Goal: Use online tool/utility: Utilize a website feature to perform a specific function

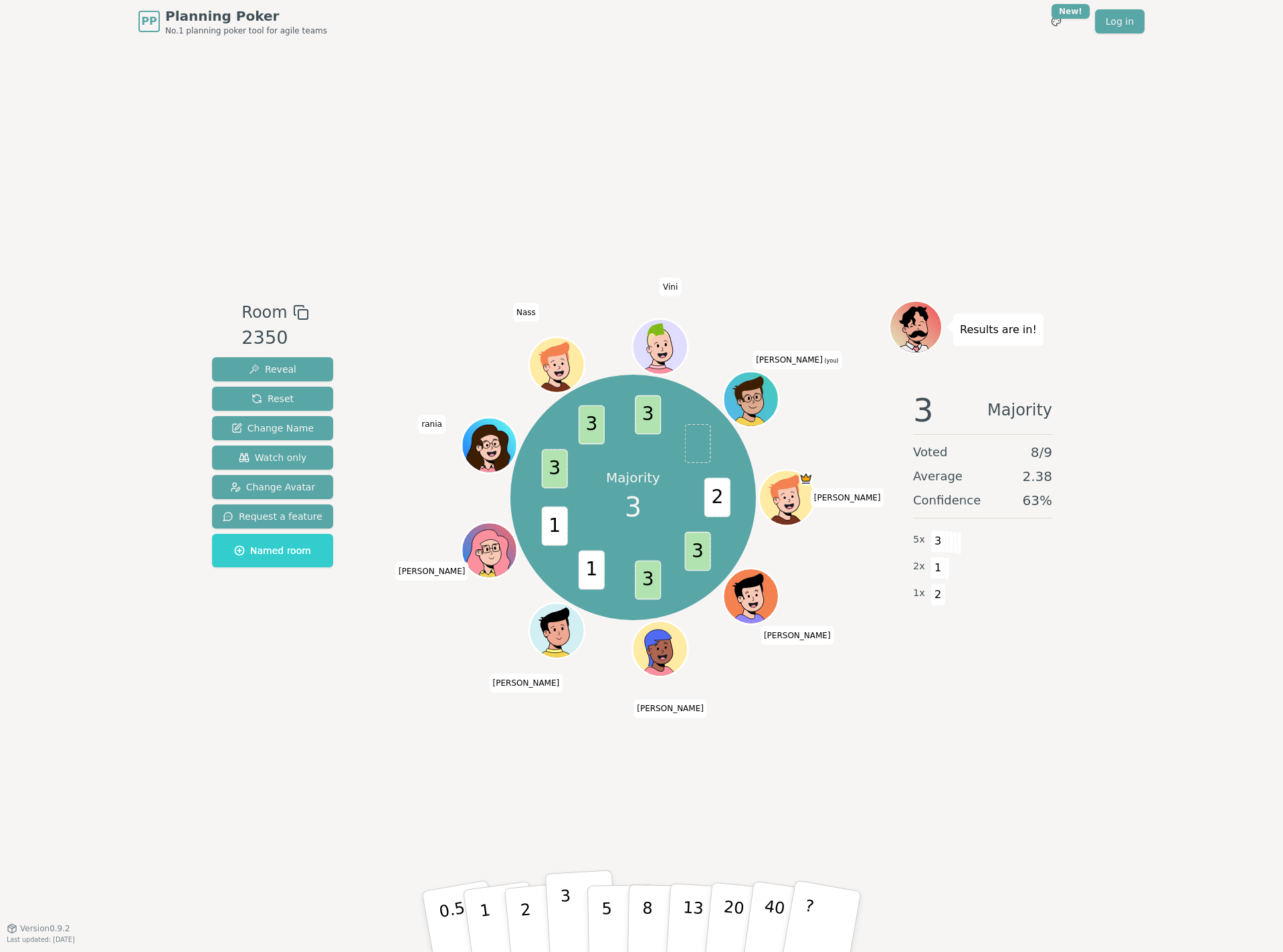
click at [569, 926] on p "3" at bounding box center [567, 922] width 14 height 73
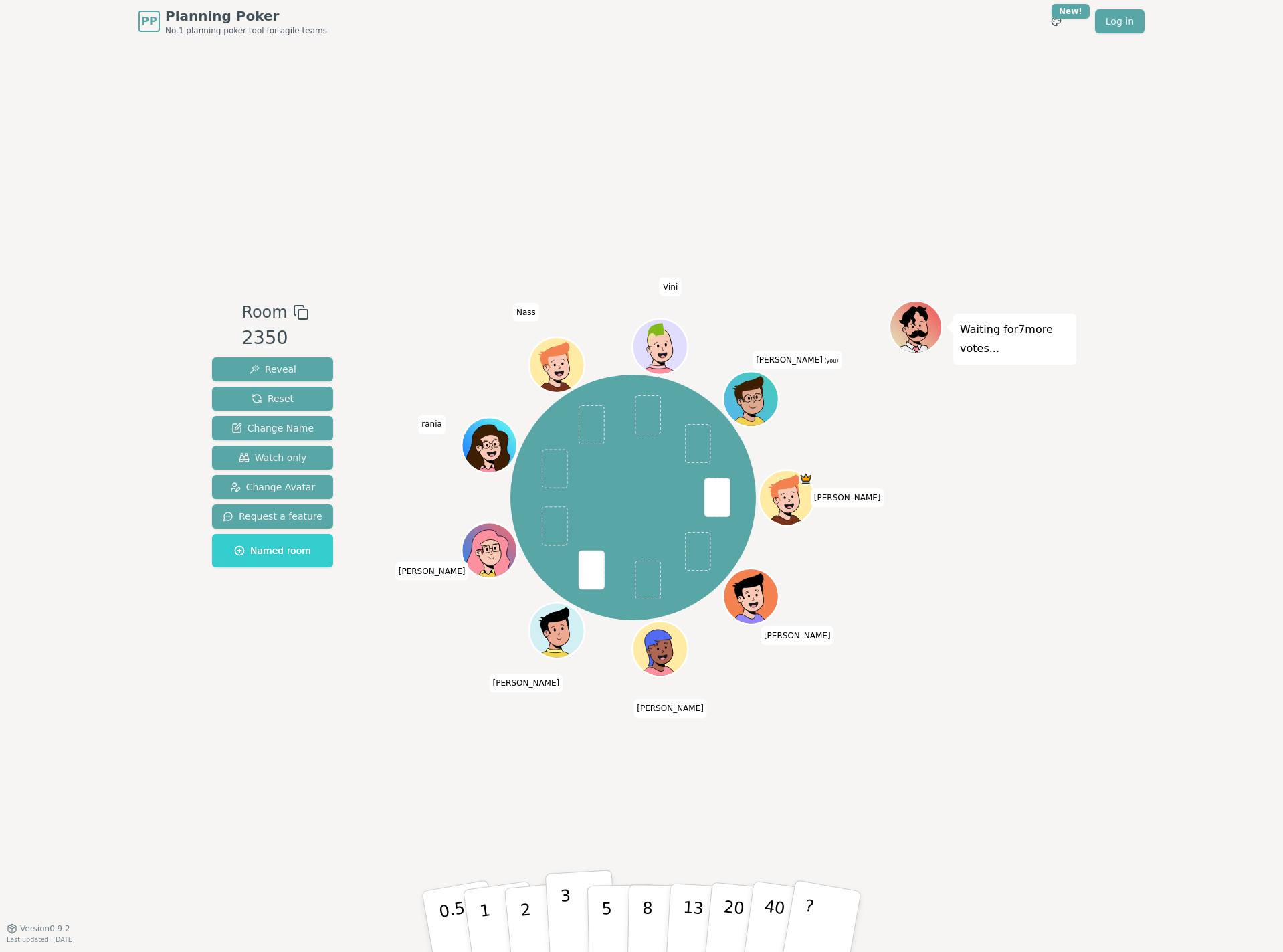
click at [573, 909] on button "3" at bounding box center [582, 921] width 73 height 104
click at [570, 905] on button "3" at bounding box center [582, 921] width 73 height 104
click at [255, 709] on div "Room 2350 Reveal Reset Change Name Watch only Change Avatar Request a feature N…" at bounding box center [642, 486] width 870 height 885
click at [254, 706] on div "Room 2350 Reveal Reset Change Name Watch only Change Avatar Request a feature N…" at bounding box center [642, 486] width 870 height 885
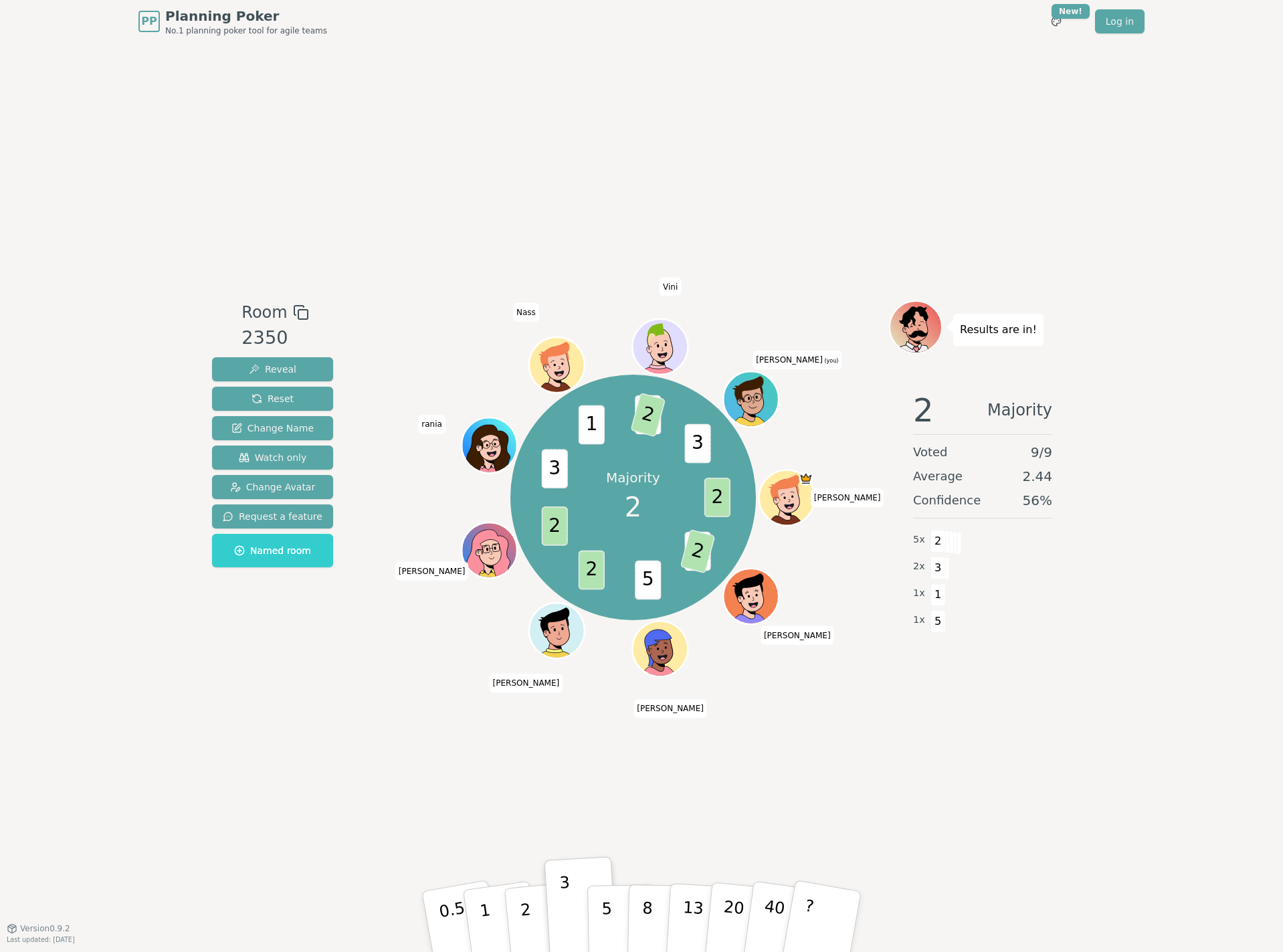
click at [283, 745] on div "Room 2350 Reveal Reset Change Name Watch only Change Avatar Request a feature N…" at bounding box center [642, 486] width 870 height 885
click at [955, 772] on div "Room 2350 Reveal Reset Change Name Watch only Change Avatar Request a feature N…" at bounding box center [642, 486] width 870 height 885
drag, startPoint x: 627, startPoint y: 510, endPoint x: 653, endPoint y: 513, distance: 26.2
click at [653, 513] on div "Majority 2" at bounding box center [633, 497] width 101 height 101
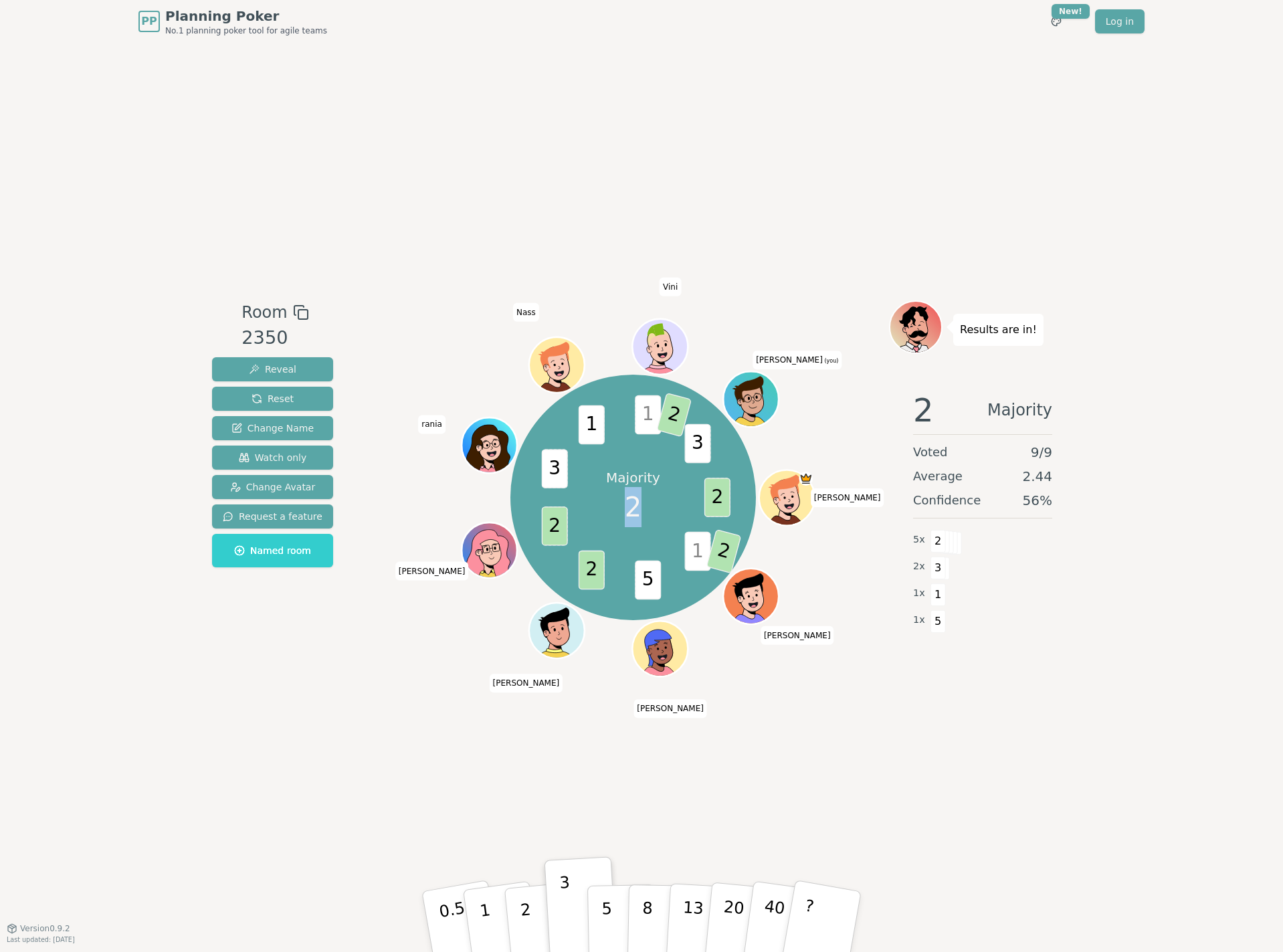
click at [653, 513] on div "Majority 2" at bounding box center [633, 497] width 101 height 101
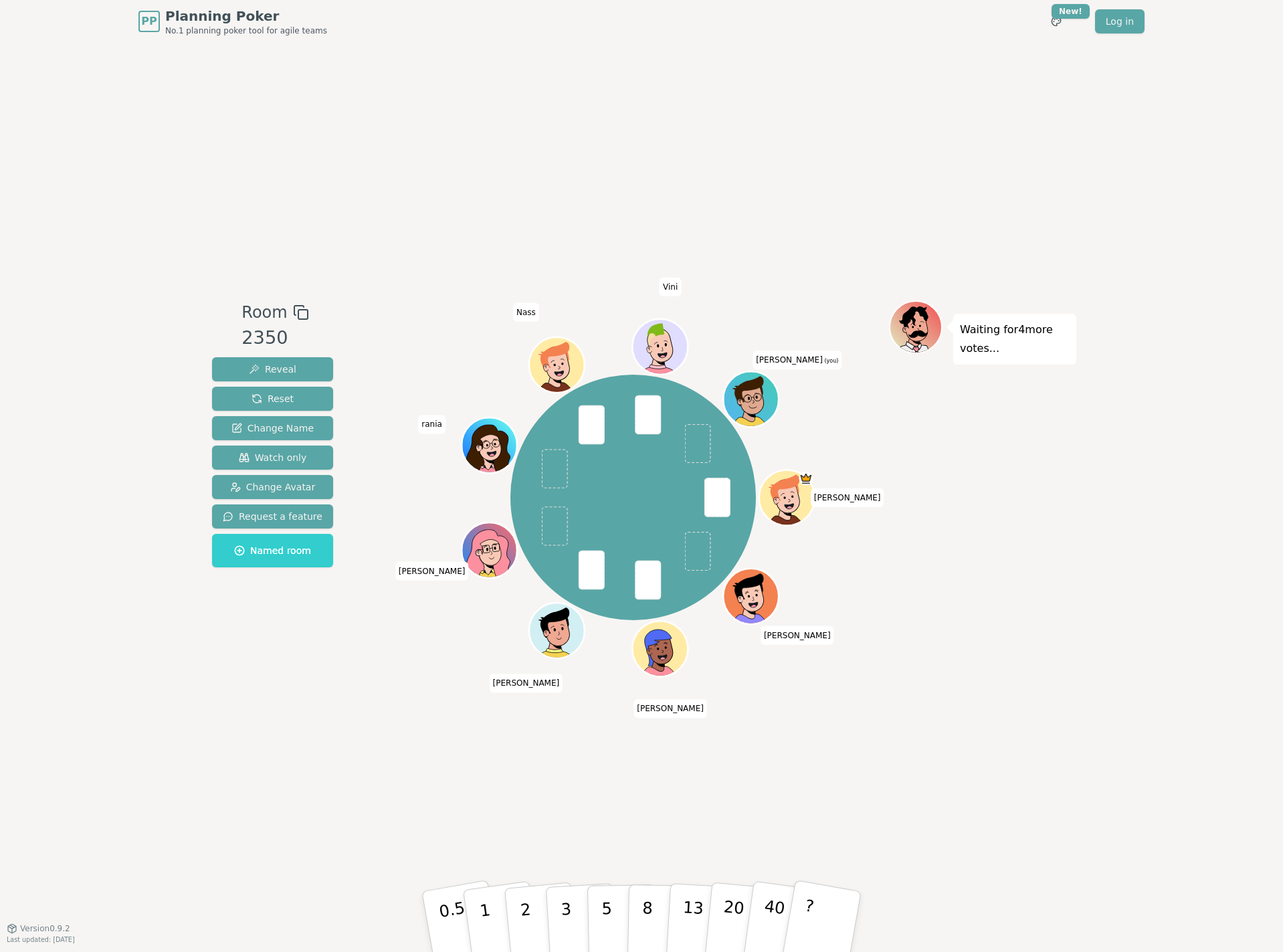
click at [939, 533] on div "Waiting for 4 more votes..." at bounding box center [983, 486] width 188 height 371
click at [567, 906] on p "3" at bounding box center [567, 922] width 14 height 73
click at [576, 905] on button "3" at bounding box center [582, 921] width 73 height 104
click at [571, 906] on button "3" at bounding box center [582, 921] width 73 height 104
click at [837, 161] on div "Room 2350 Reveal Reset Change Name Watch only Change Avatar Request a feature N…" at bounding box center [642, 486] width 870 height 885
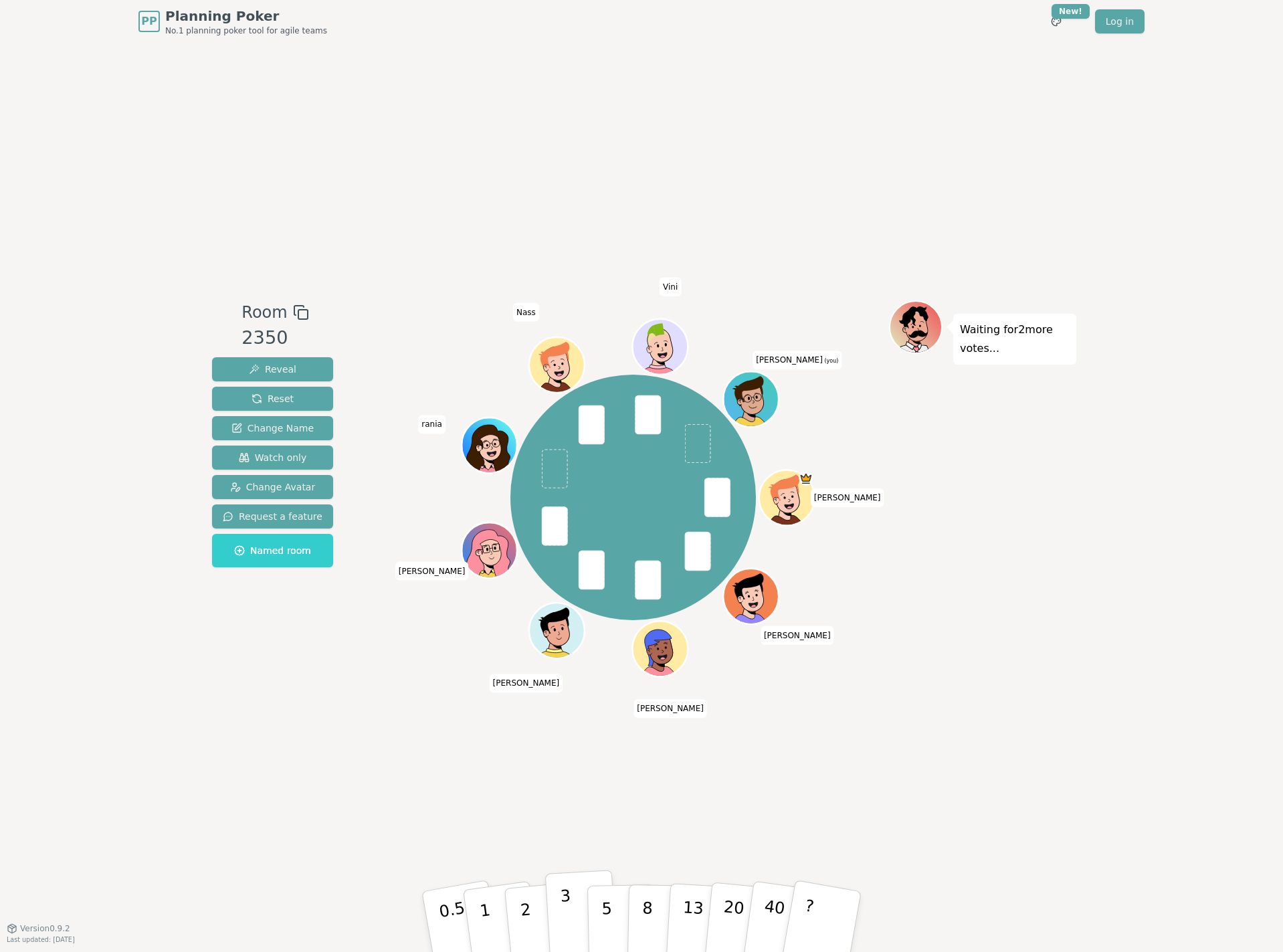
click at [571, 899] on button "3" at bounding box center [582, 921] width 73 height 104
